Goal: Task Accomplishment & Management: Use online tool/utility

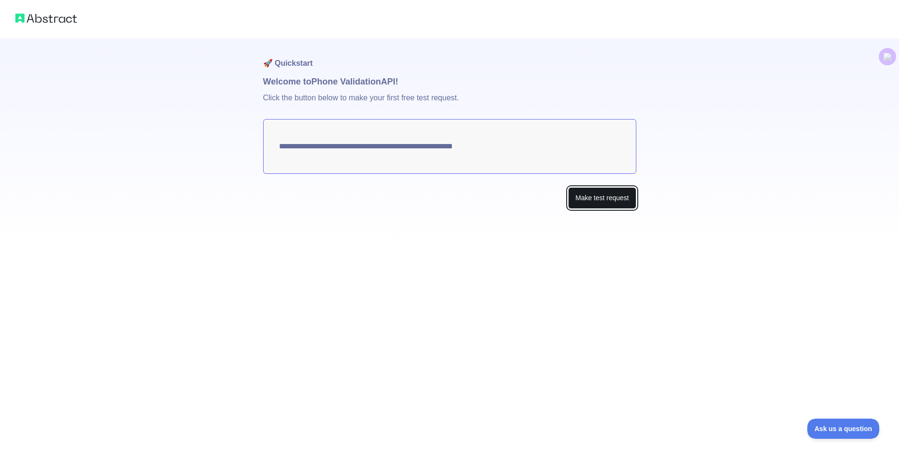
click at [588, 195] on button "Make test request" at bounding box center [602, 198] width 68 height 22
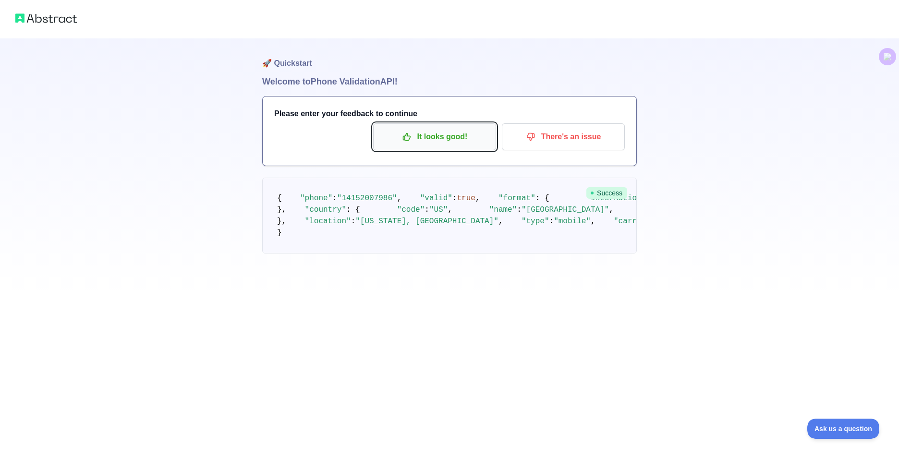
click at [439, 130] on p "It looks good!" at bounding box center [434, 137] width 109 height 16
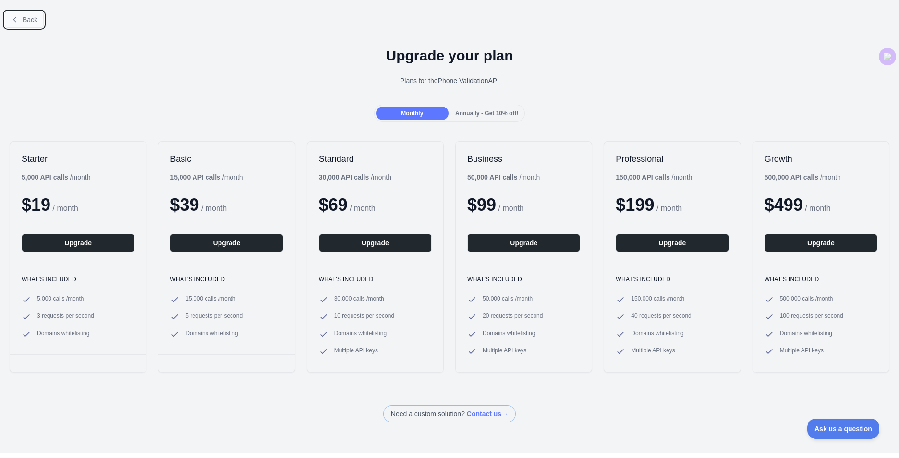
click at [21, 18] on button "Back" at bounding box center [24, 20] width 39 height 16
